Goal: Transaction & Acquisition: Download file/media

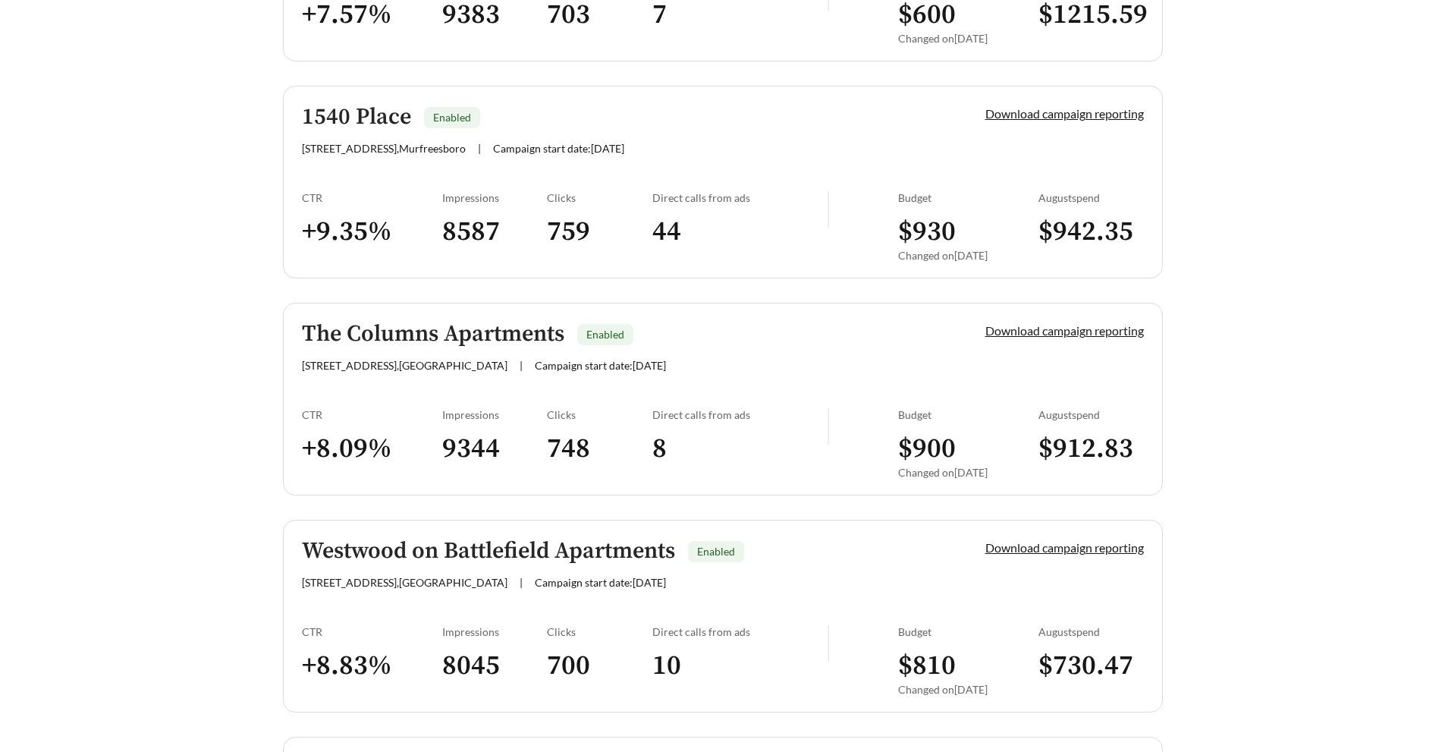
scroll to position [759, 0]
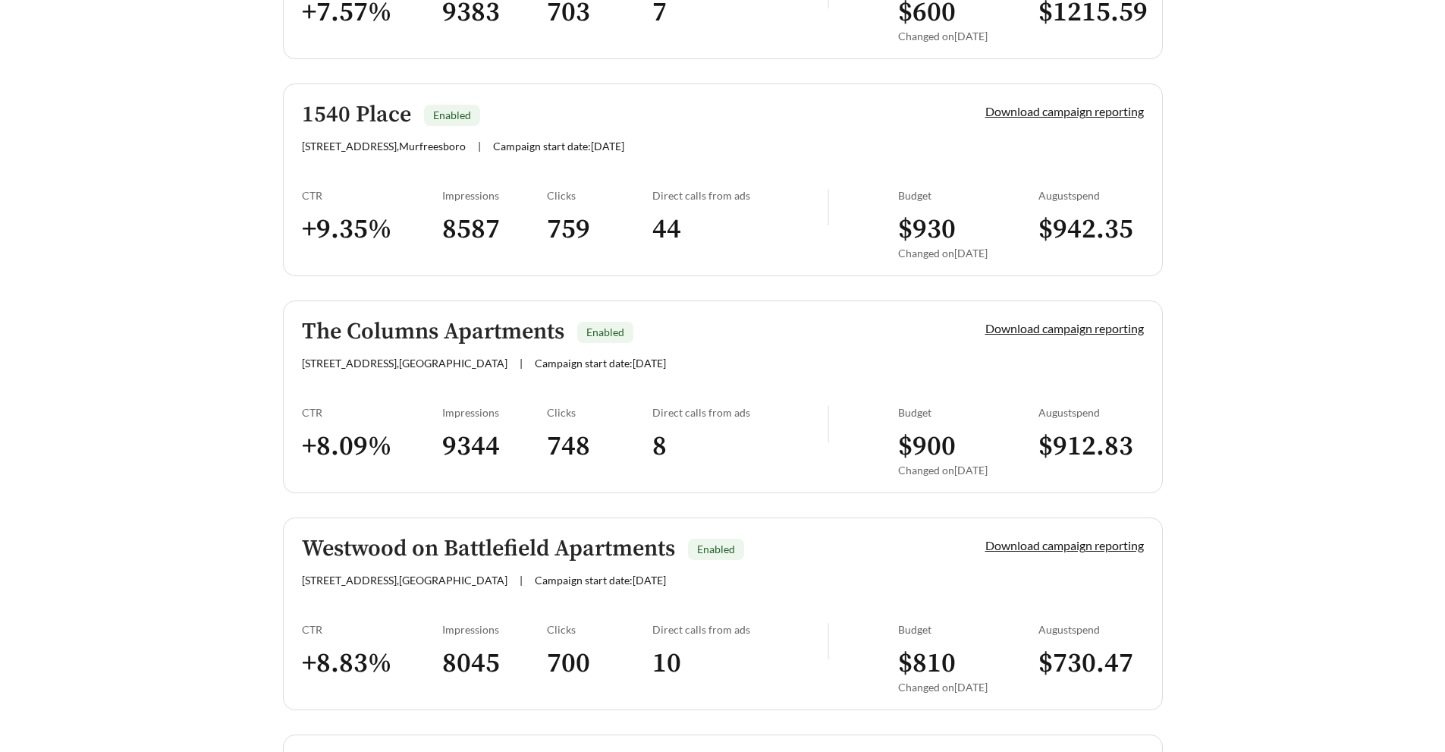
click at [410, 335] on h5 "The Columns Apartments" at bounding box center [433, 331] width 262 height 25
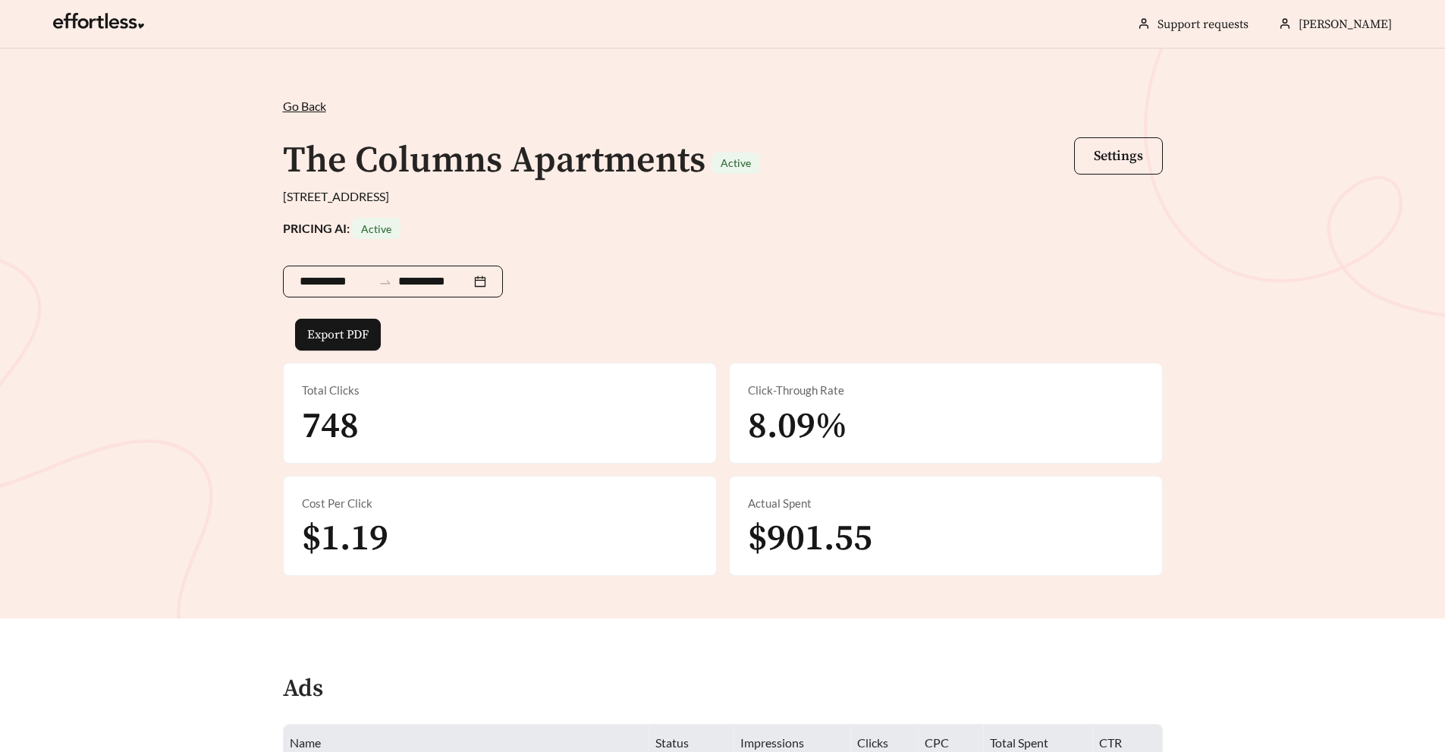
click at [498, 280] on div "**********" at bounding box center [393, 281] width 220 height 32
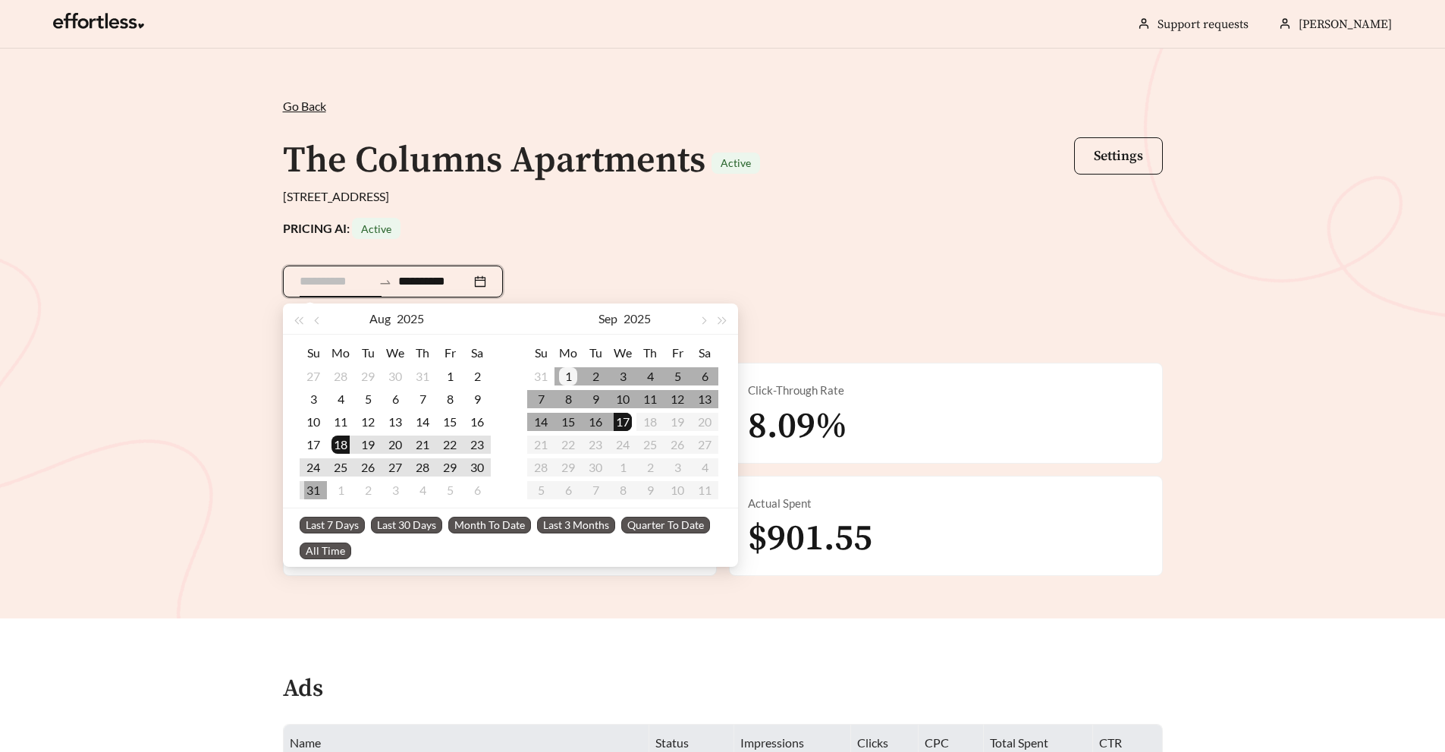
type input "**********"
click at [562, 371] on div "1" at bounding box center [568, 376] width 18 height 18
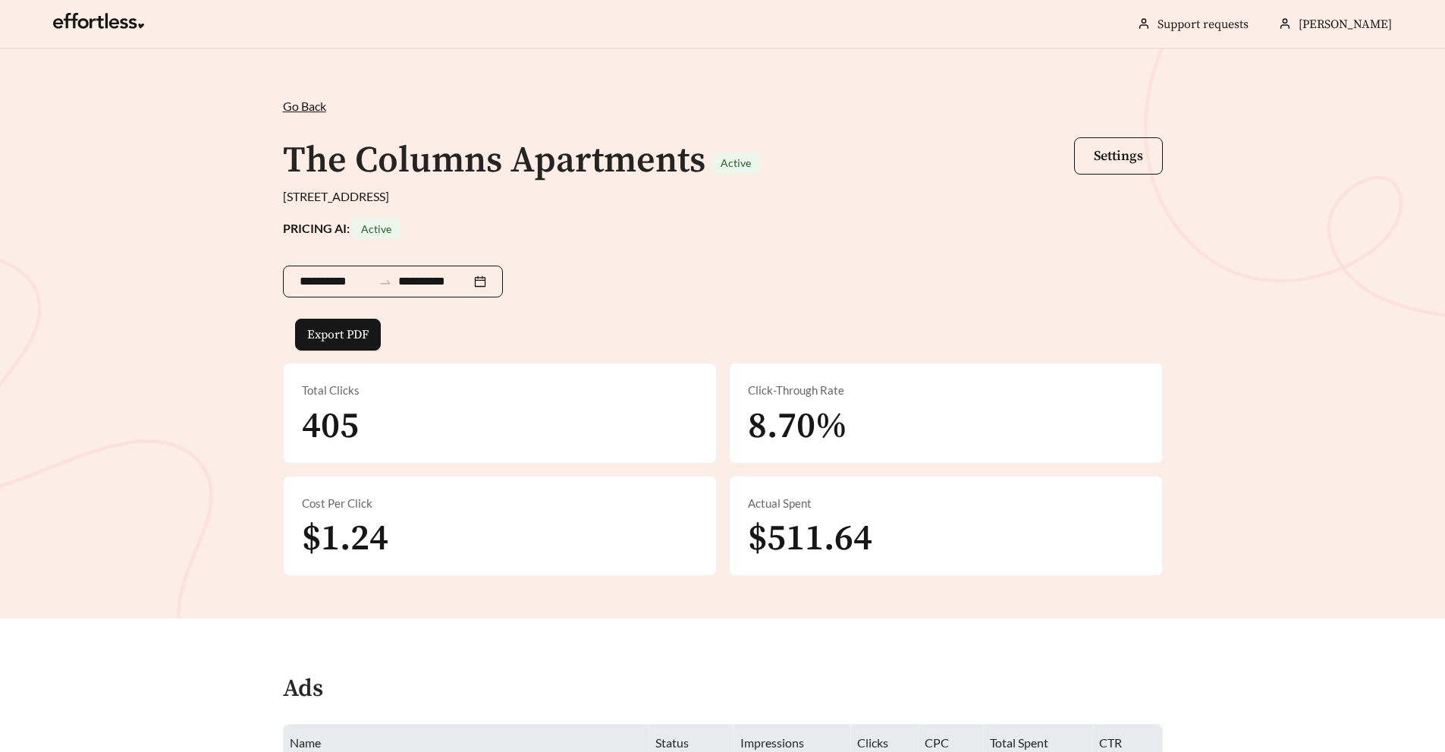
click at [366, 275] on input "**********" at bounding box center [336, 281] width 73 height 18
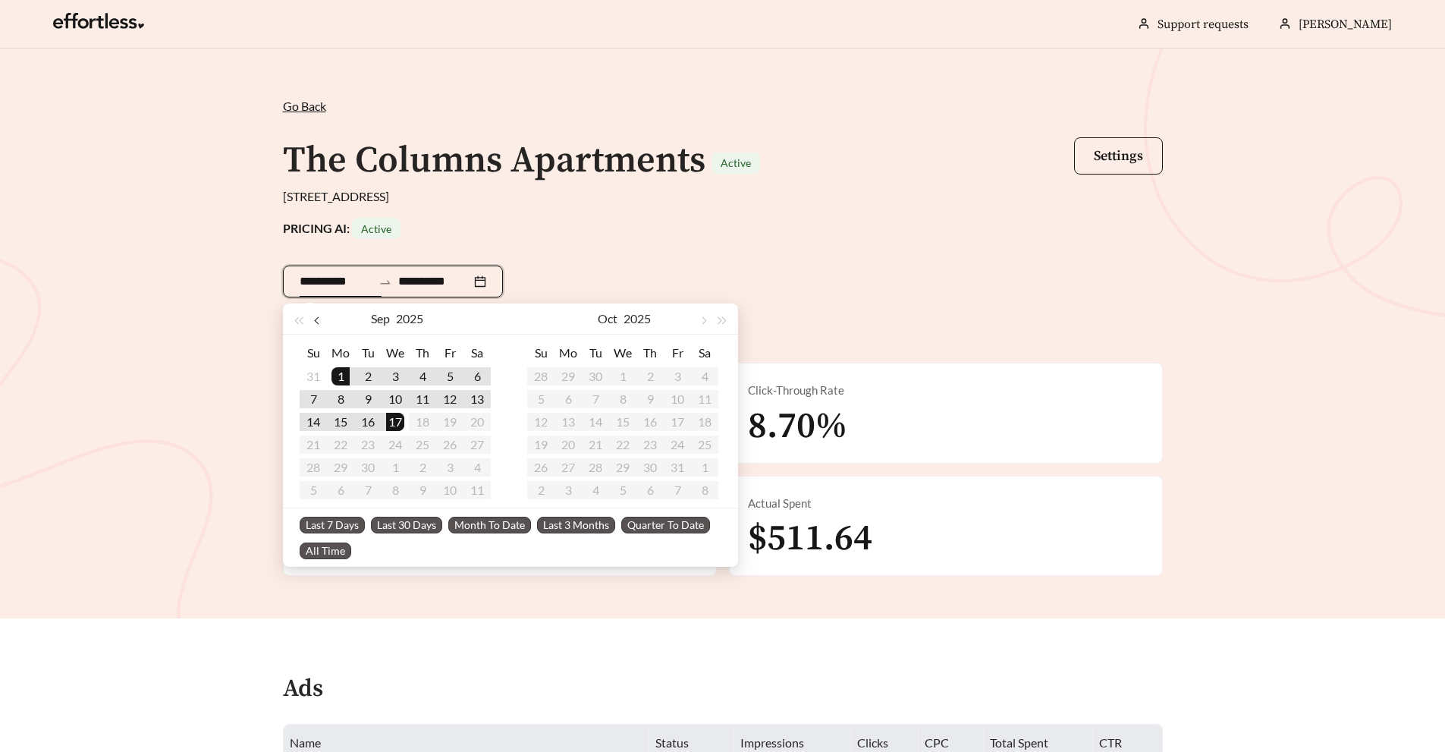
click at [320, 319] on span "button" at bounding box center [318, 321] width 8 height 8
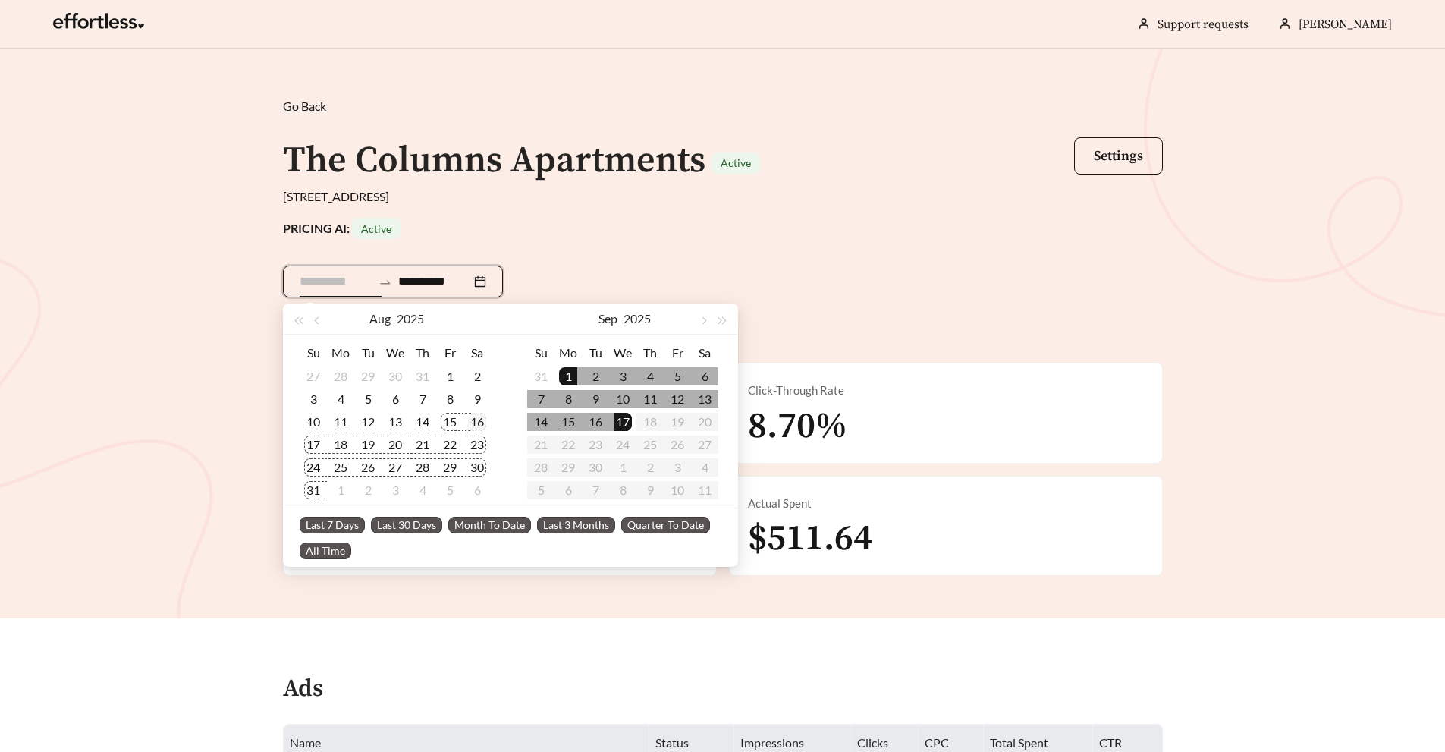
type input "**********"
click at [470, 421] on div "16" at bounding box center [477, 422] width 18 height 18
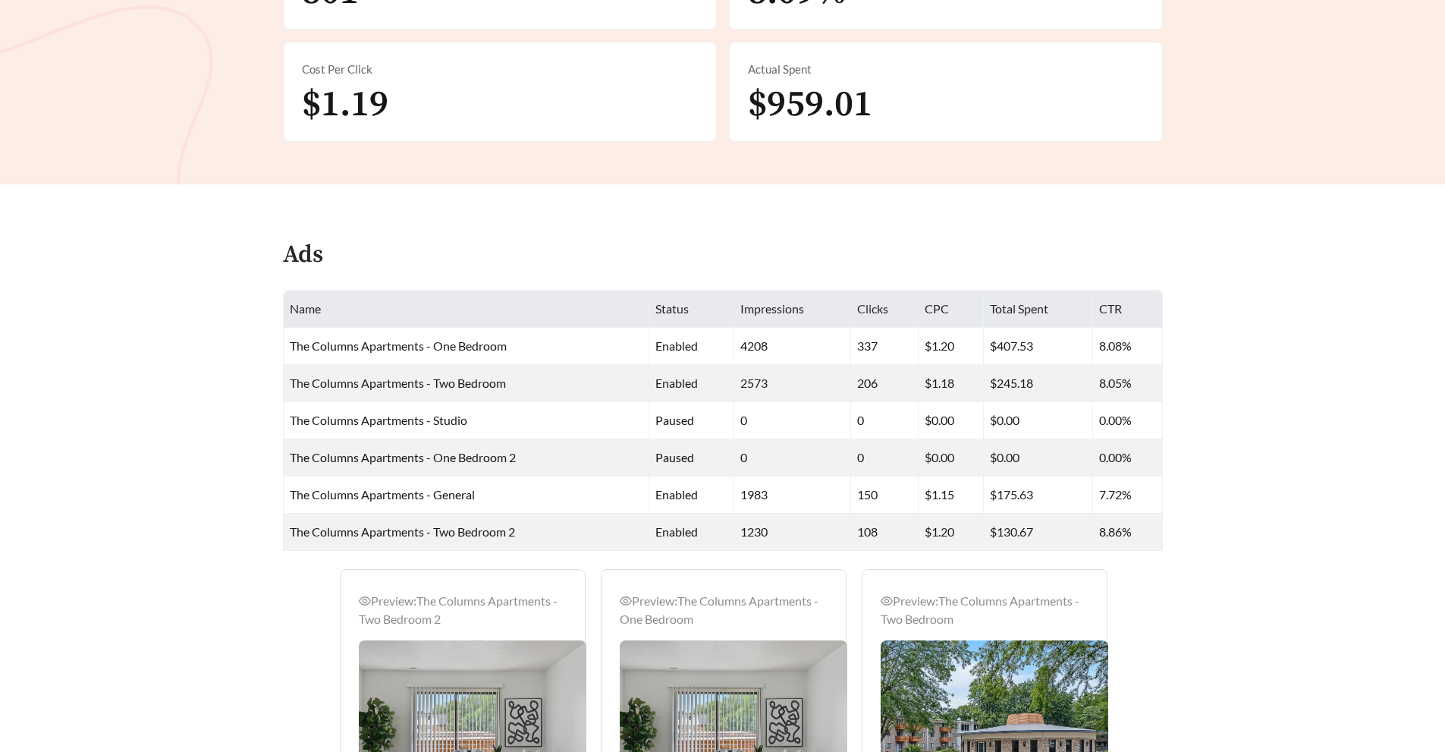
scroll to position [130, 0]
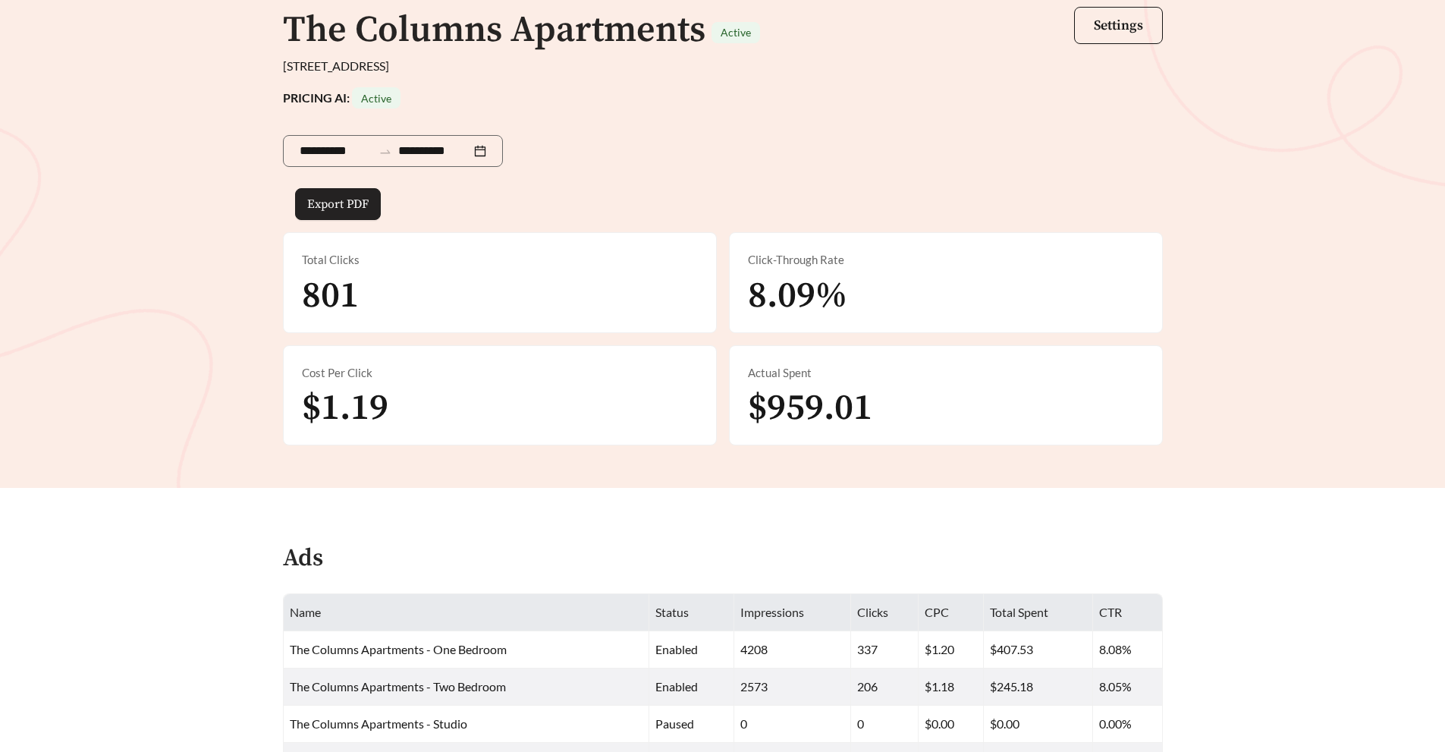
click at [359, 207] on span "Export PDF" at bounding box center [337, 204] width 61 height 18
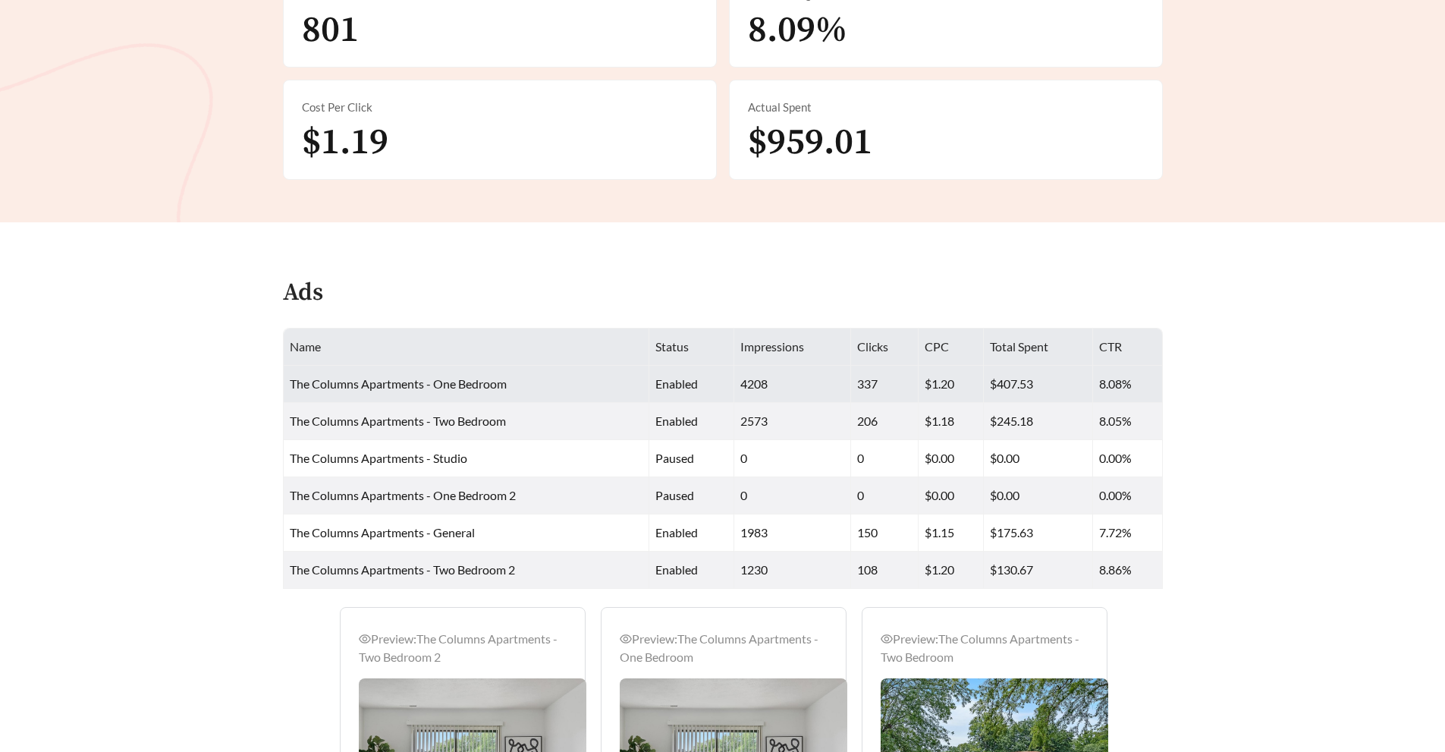
scroll to position [397, 0]
click at [769, 385] on td "4208" at bounding box center [793, 383] width 118 height 37
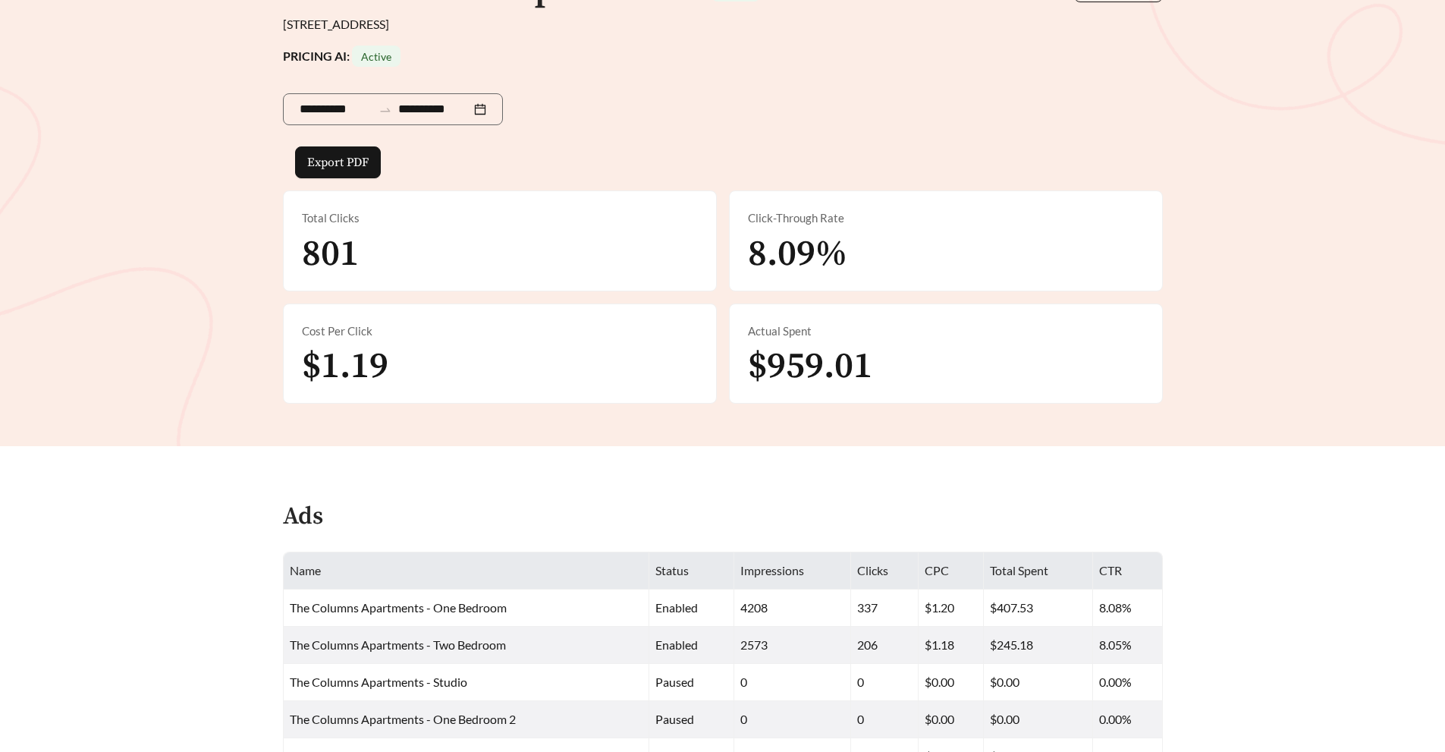
scroll to position [0, 0]
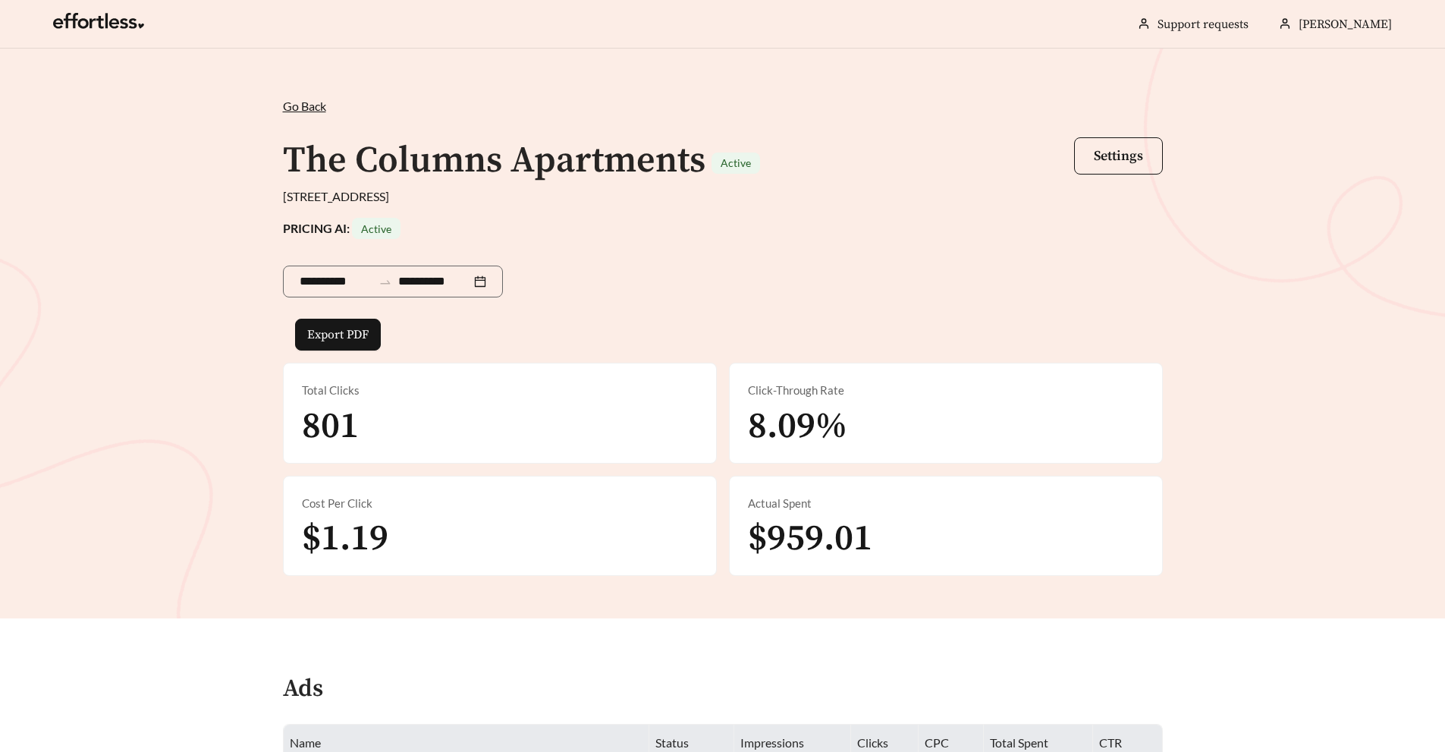
click at [316, 105] on span "Go Back" at bounding box center [304, 106] width 43 height 14
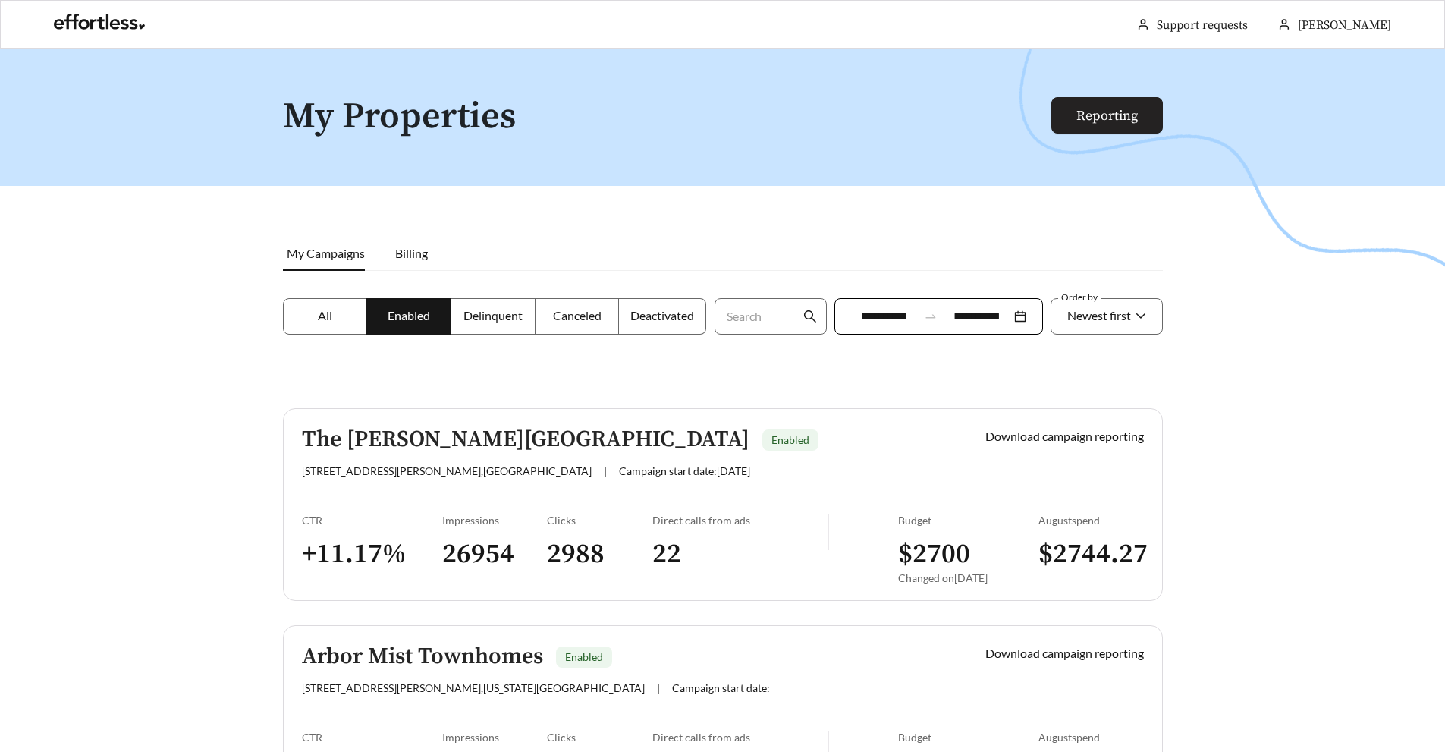
click at [1120, 112] on link "Reporting" at bounding box center [1106, 115] width 61 height 17
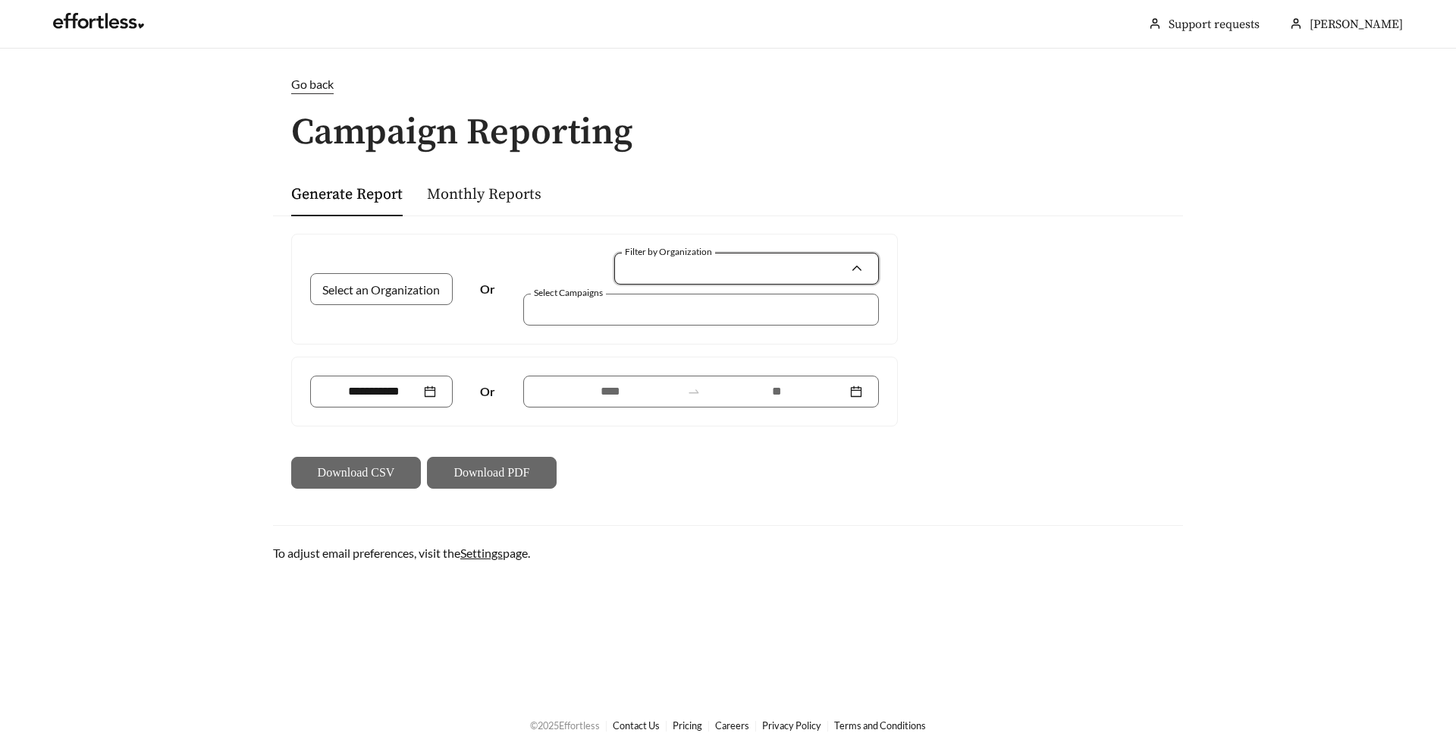
click at [659, 262] on input "Filter by Organization" at bounding box center [740, 268] width 219 height 30
click at [822, 200] on div "Generate Report Monthly Reports" at bounding box center [728, 193] width 874 height 45
click at [291, 85] on link "Go back" at bounding box center [728, 84] width 910 height 19
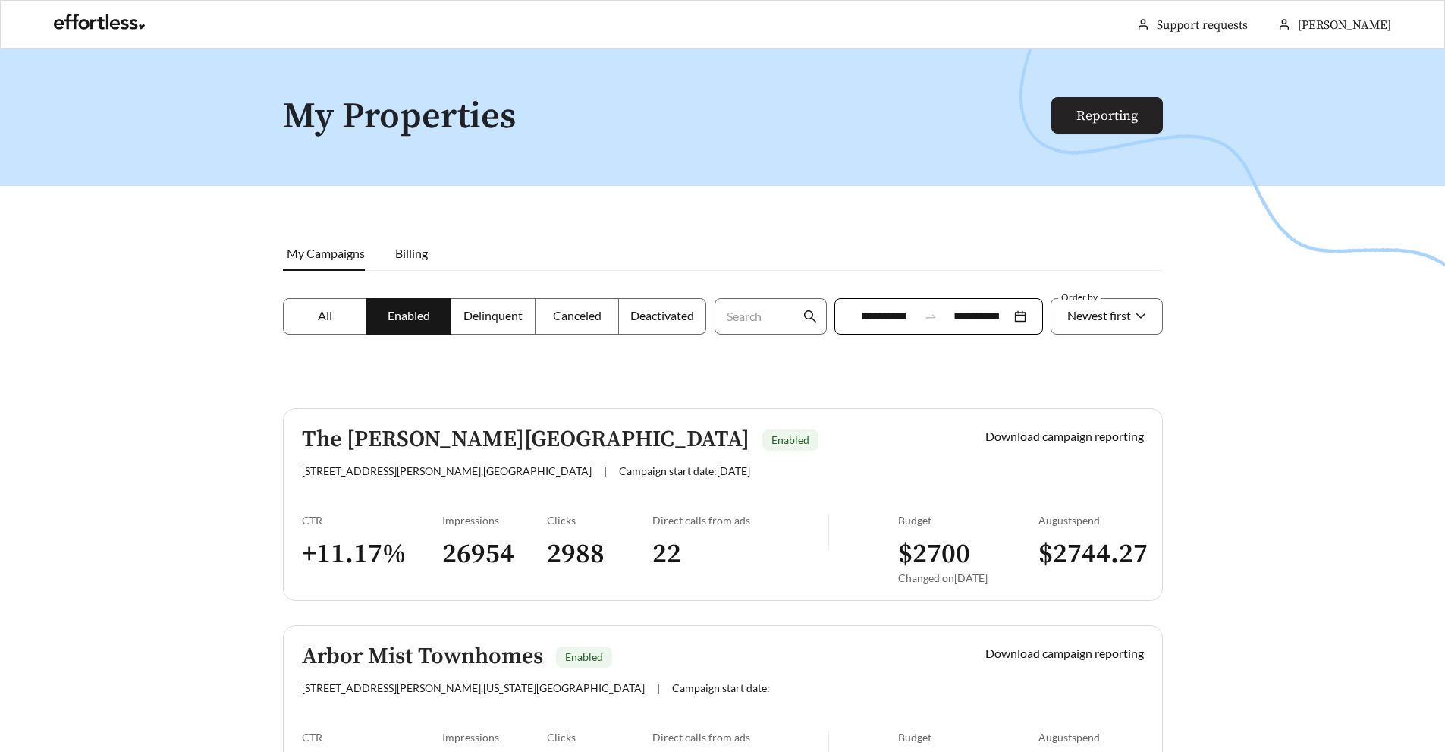
click at [1076, 107] on link "Reporting" at bounding box center [1106, 115] width 61 height 17
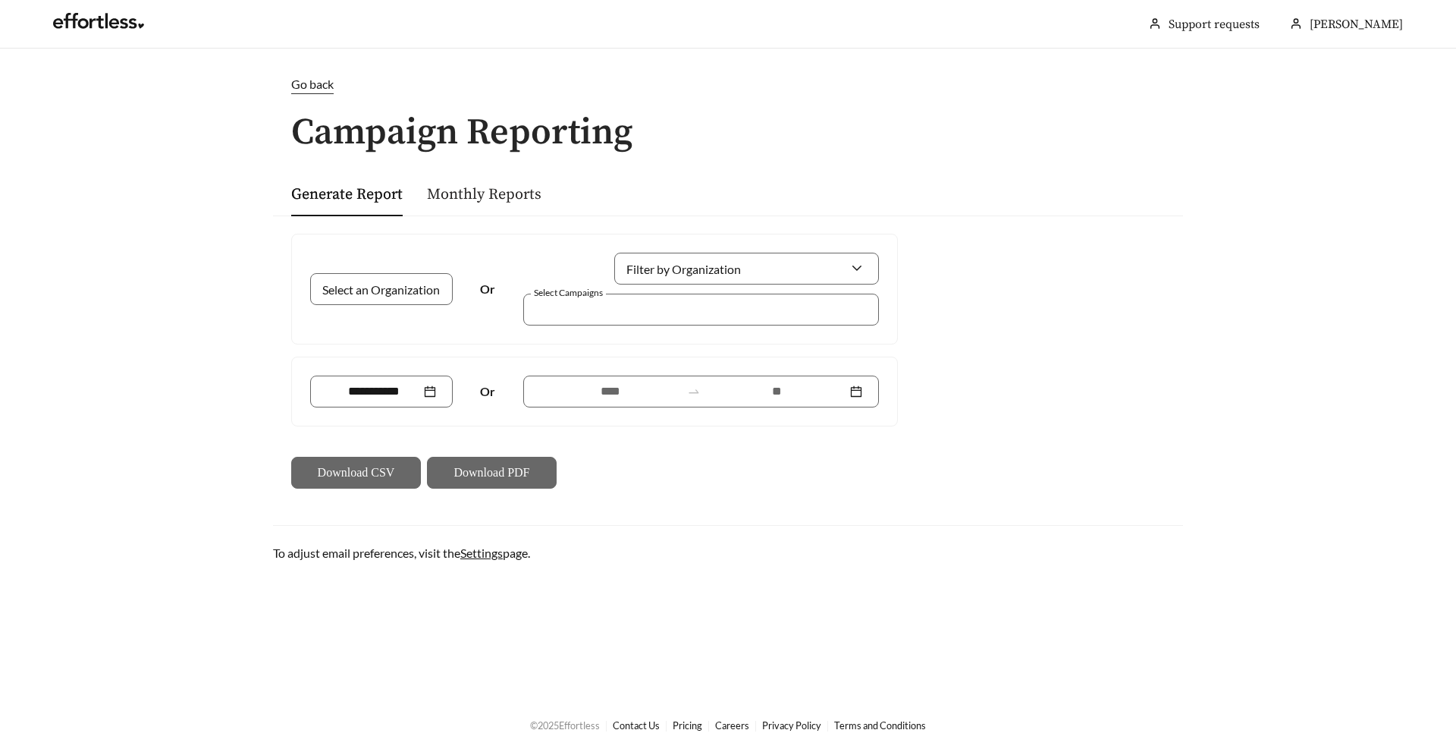
click at [501, 203] on link "Monthly Reports" at bounding box center [484, 194] width 115 height 19
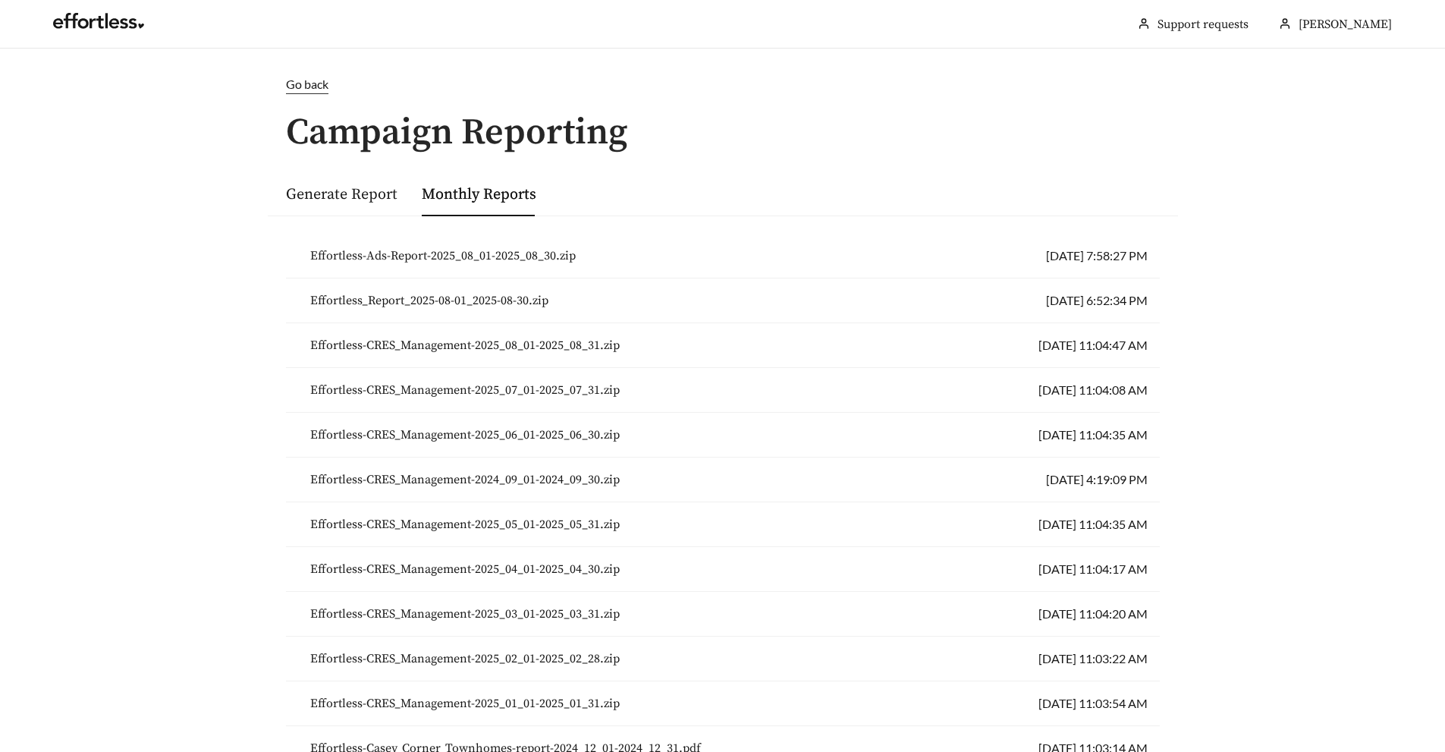
click at [843, 259] on li "Effortless-Ads-Report-2025_08_01-2025_08_30.zip [DATE] 7:58:27 PM" at bounding box center [723, 256] width 874 height 45
click at [512, 256] on span "Effortless-Ads-Report-2025_08_01-2025_08_30.zip" at bounding box center [442, 256] width 265 height 18
click at [517, 252] on span "Effortless-Ads-Report-2025_08_01-2025_08_30.zip" at bounding box center [442, 256] width 265 height 18
